Goal: Transaction & Acquisition: Purchase product/service

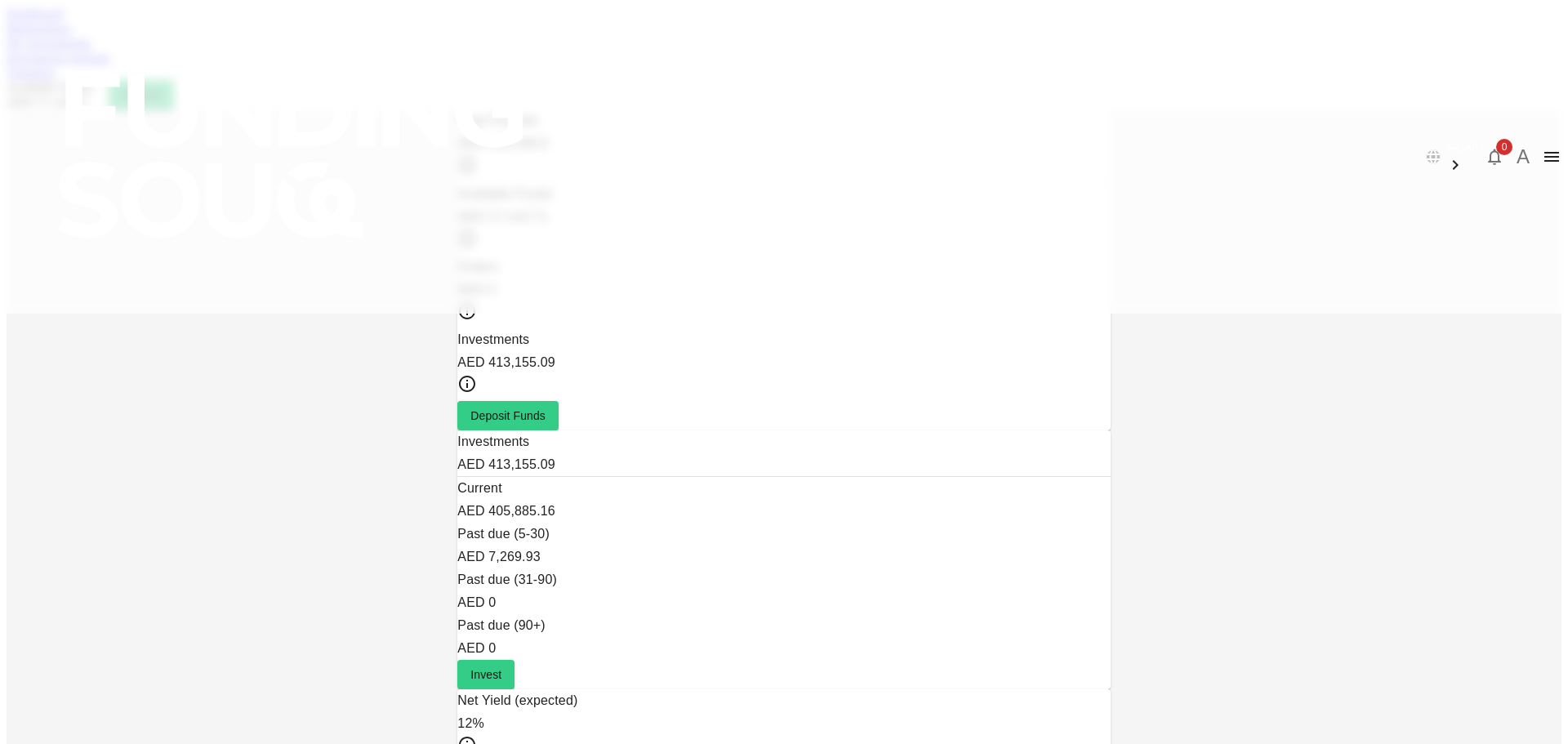
click at [72, 35] on link "Marketplace" at bounding box center [39, 28] width 66 height 14
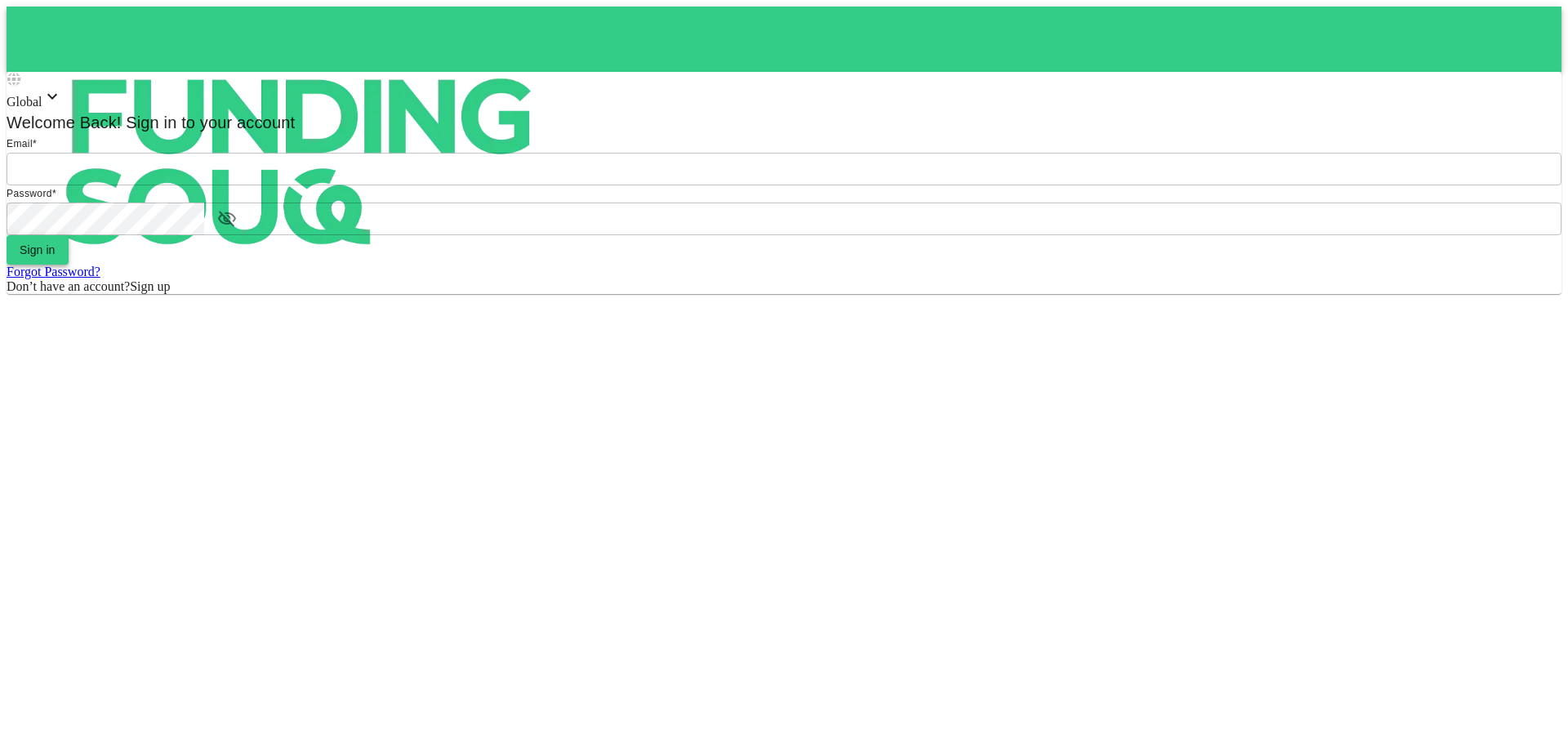
type input "[EMAIL_ADDRESS][DOMAIN_NAME]"
click at [68, 264] on button "Sign in" at bounding box center [37, 249] width 62 height 29
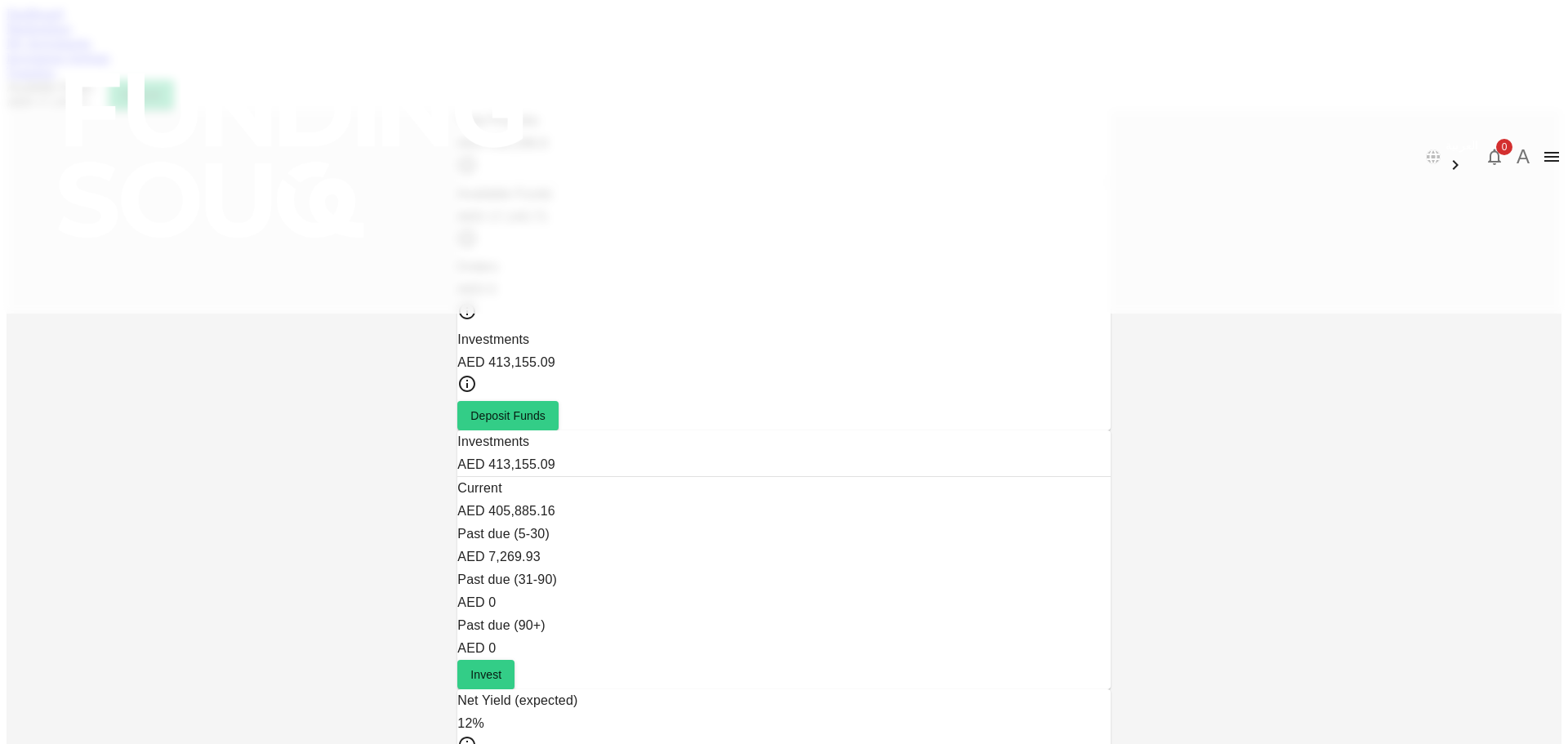
click at [72, 35] on link "Marketplace" at bounding box center [39, 28] width 66 height 14
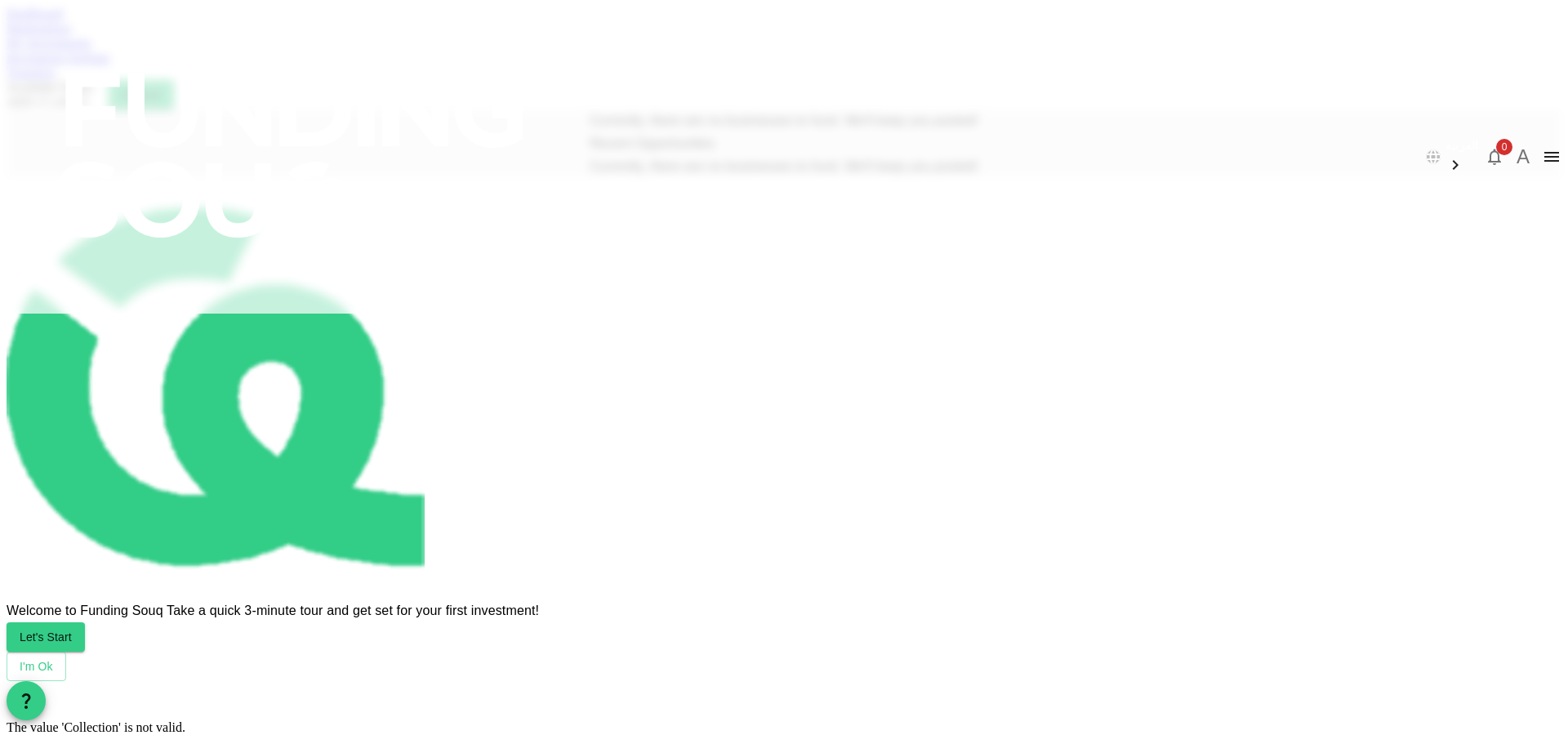
click at [470, 67] on div "Dashboard Marketplace My Investments Investment Settings Transfers Available Fu…" at bounding box center [784, 58] width 1555 height 103
click at [72, 35] on link "Marketplace" at bounding box center [39, 28] width 66 height 14
click at [63, 21] on link "Dashboard" at bounding box center [35, 13] width 56 height 14
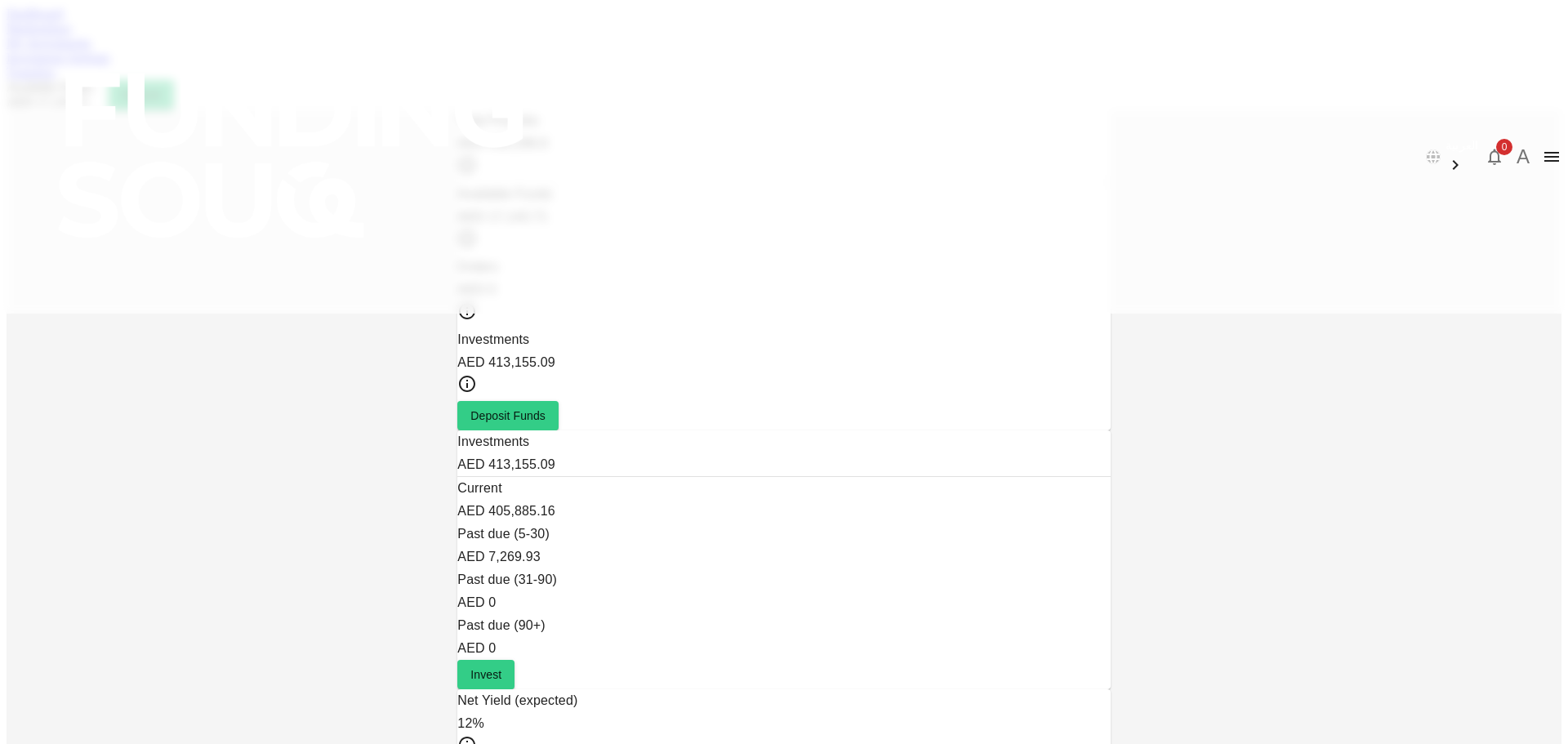
click at [561, 51] on div "My Investments" at bounding box center [784, 43] width 1555 height 15
click at [92, 50] on link "My Investments" at bounding box center [49, 42] width 85 height 14
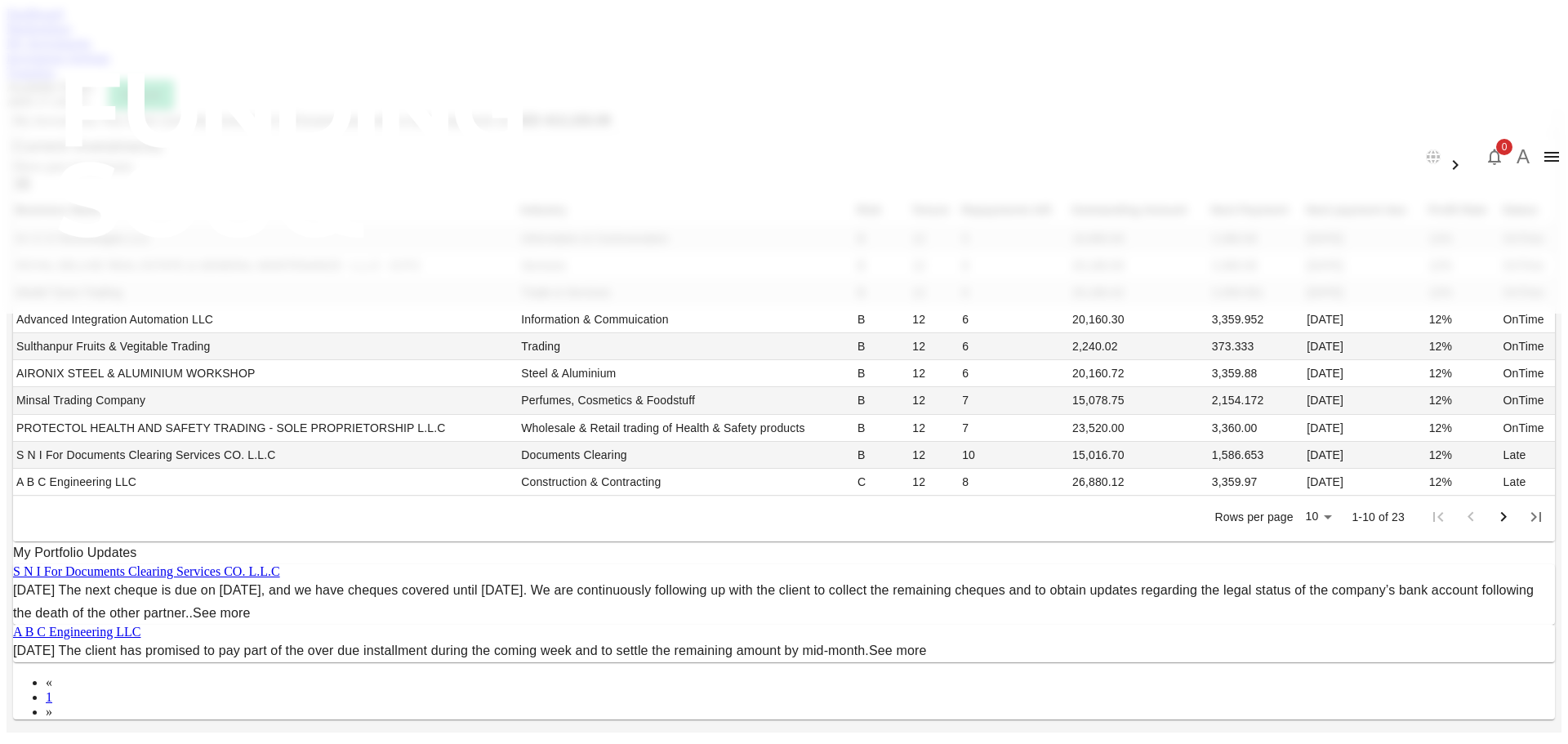
scroll to position [409, 0]
click at [989, 455] on body "العربية 0 A Dashboard Marketplace My Investments Investment Settings Transfers …" at bounding box center [784, 641] width 1555 height 1269
click at [985, 538] on li "50" at bounding box center [994, 536] width 48 height 29
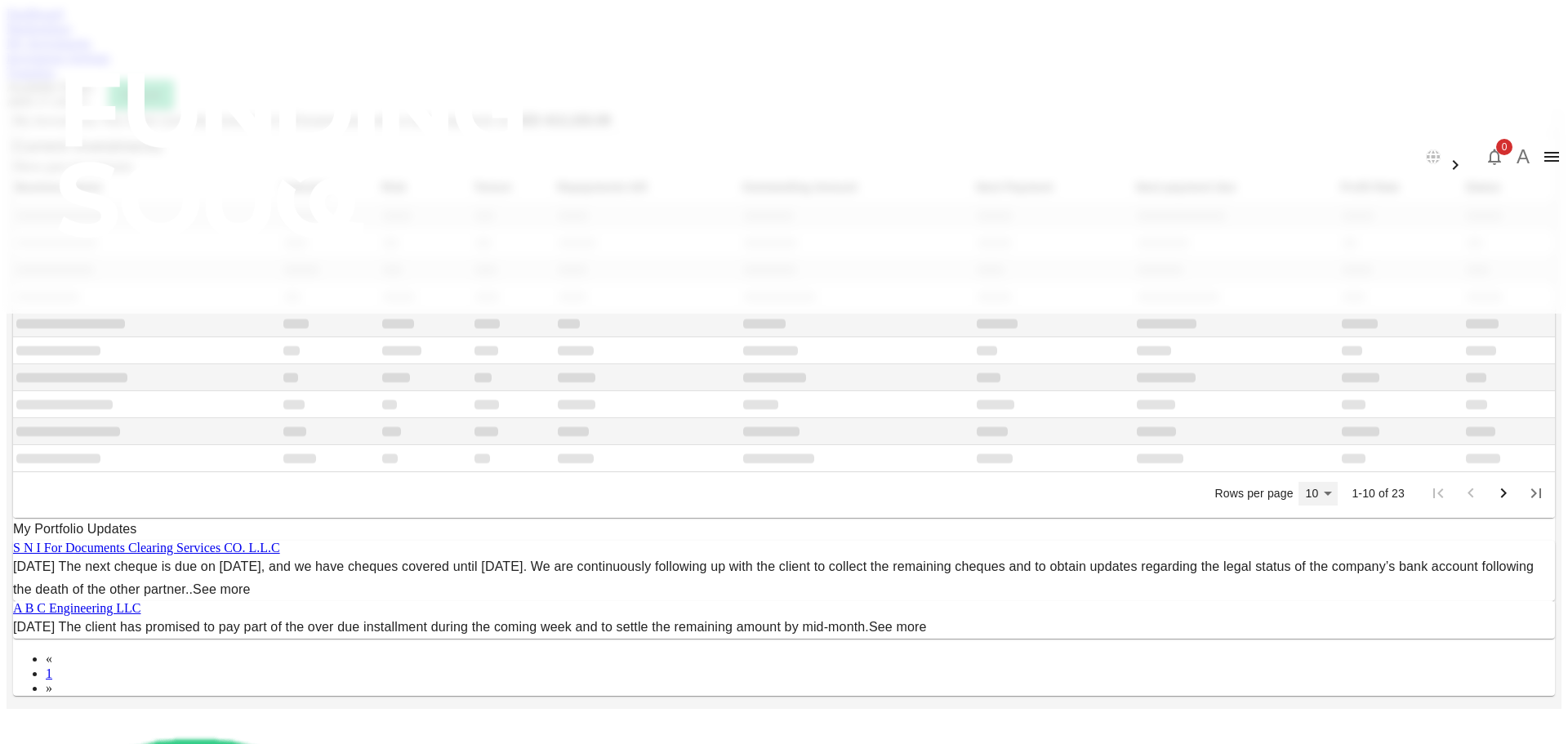
type input "50"
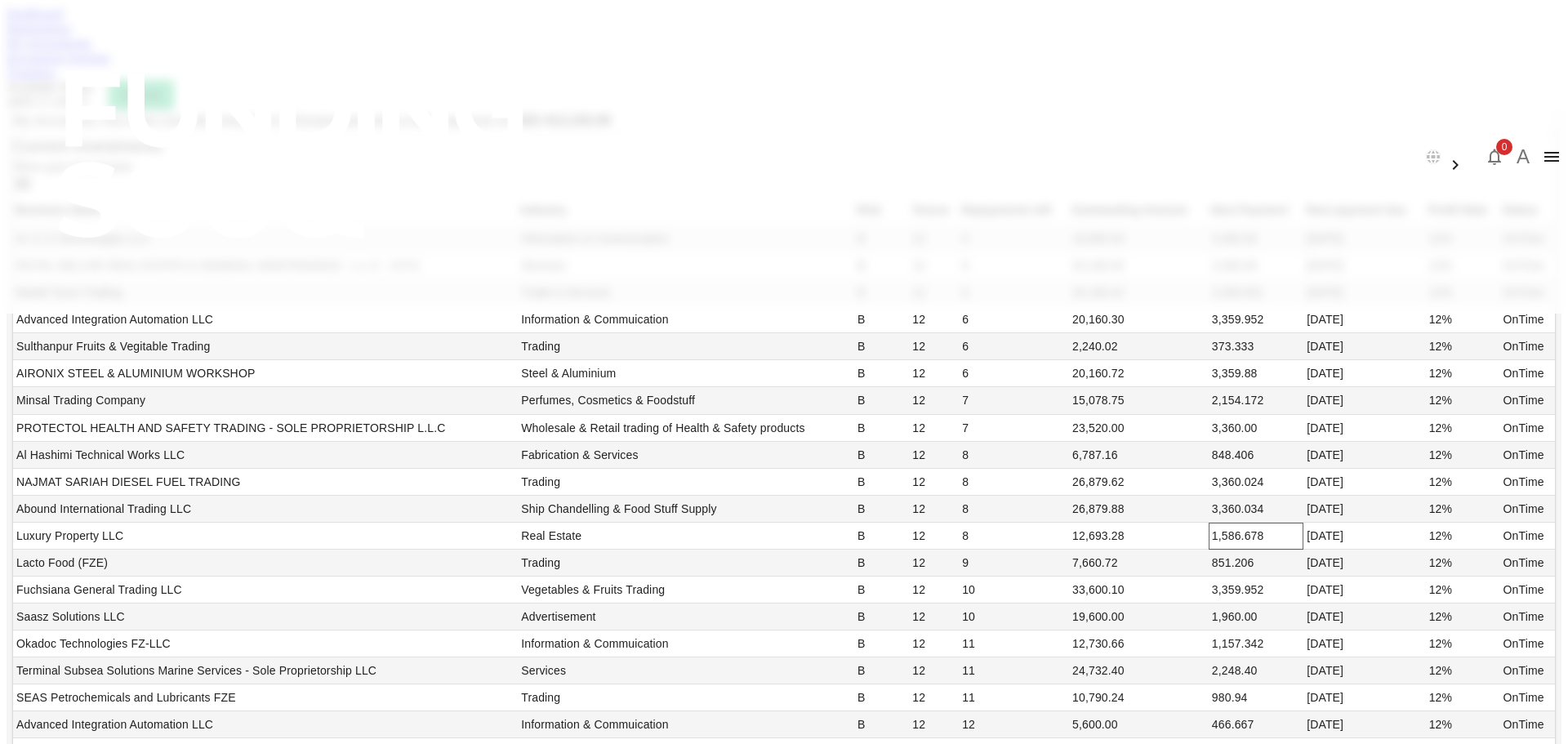
scroll to position [1102, 0]
click at [449, 98] on div "Dashboard Marketplace My Investments Investment Settings Transfers Available Fu…" at bounding box center [784, 58] width 1555 height 103
click at [72, 35] on link "Marketplace" at bounding box center [39, 28] width 66 height 14
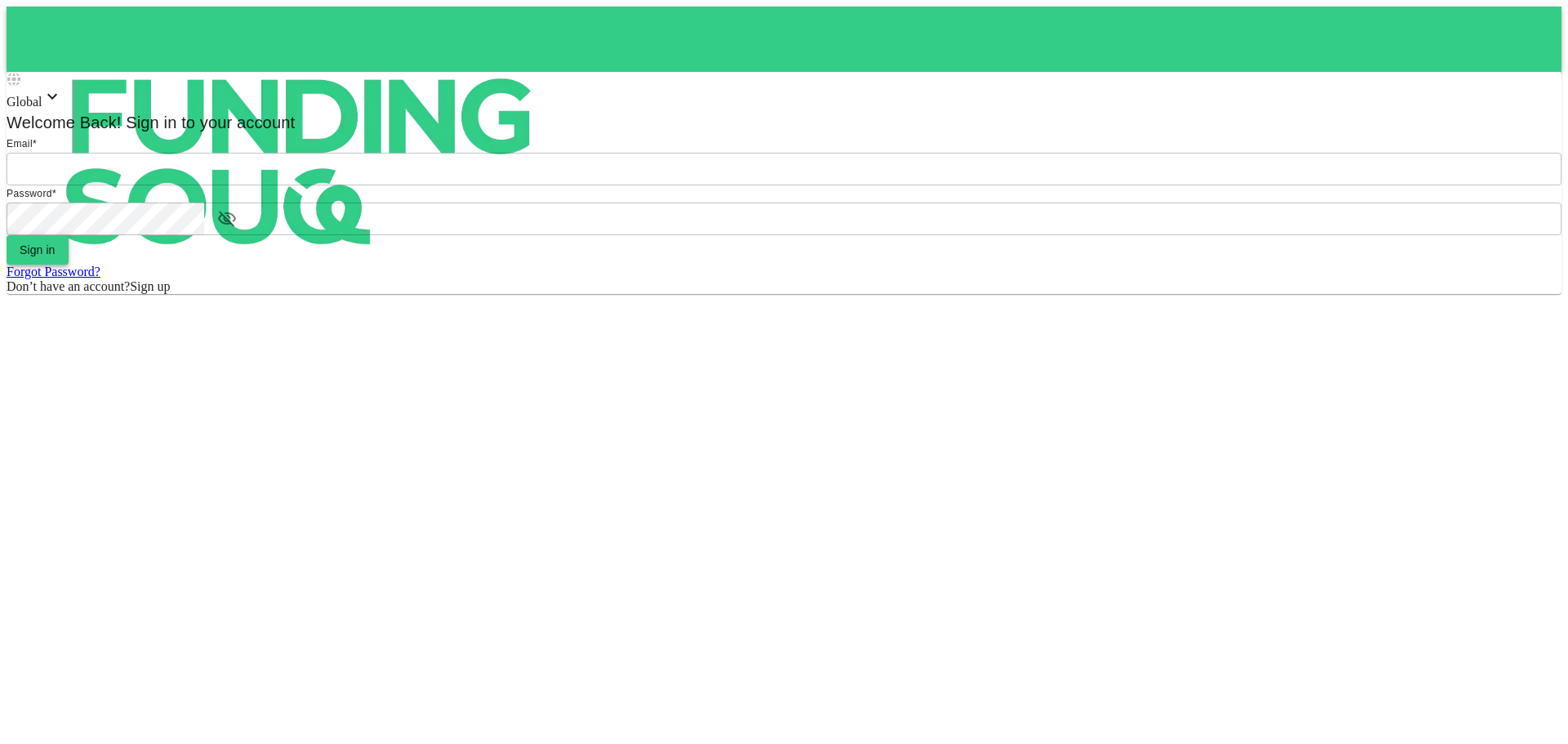
type input "[EMAIL_ADDRESS][DOMAIN_NAME]"
click at [68, 264] on button "Sign in" at bounding box center [37, 249] width 62 height 29
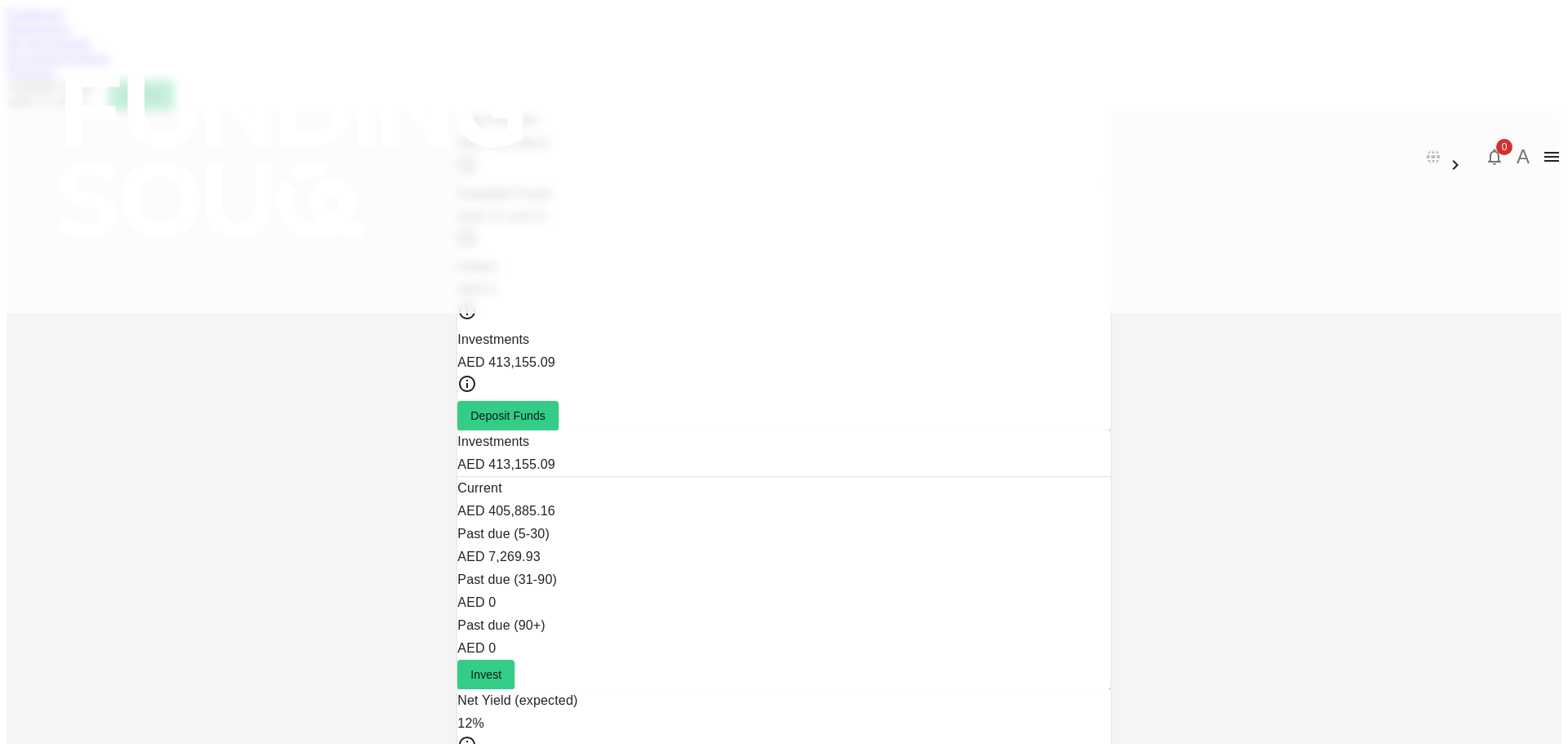
click at [72, 35] on link "Marketplace" at bounding box center [39, 28] width 66 height 14
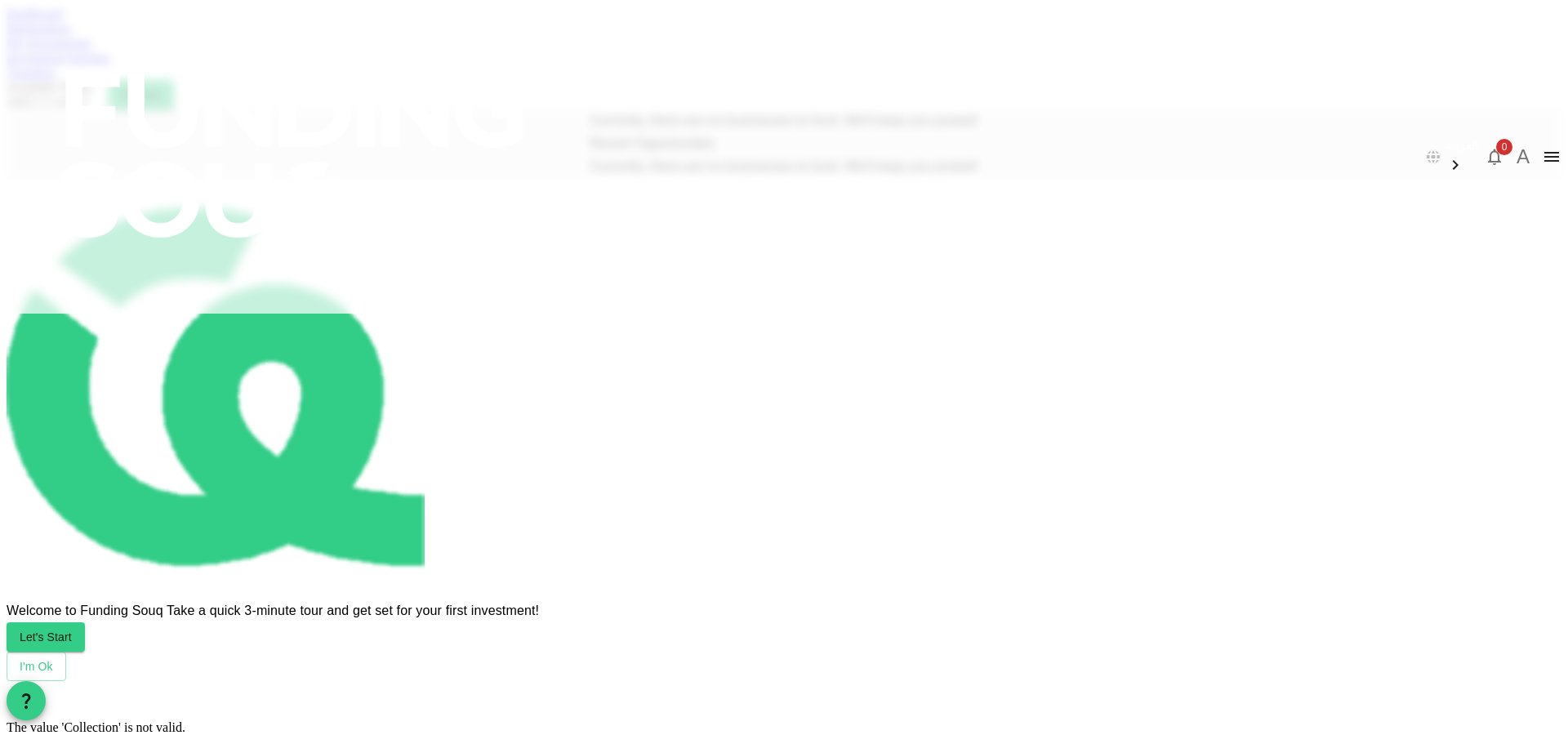
click at [564, 67] on div "Dashboard Marketplace My Investments Investment Settings Transfers Available Fu…" at bounding box center [784, 58] width 1555 height 103
click at [560, 51] on div "My Investments" at bounding box center [784, 43] width 1555 height 15
click at [92, 50] on link "My Investments" at bounding box center [49, 42] width 85 height 14
